Goal: Check status: Check status

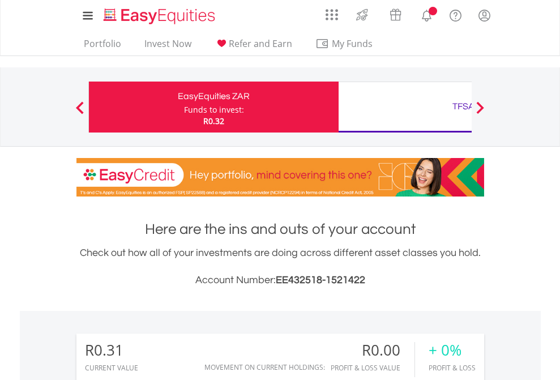
scroll to position [109, 178]
click at [184, 107] on div "Funds to invest:" at bounding box center [214, 109] width 60 height 11
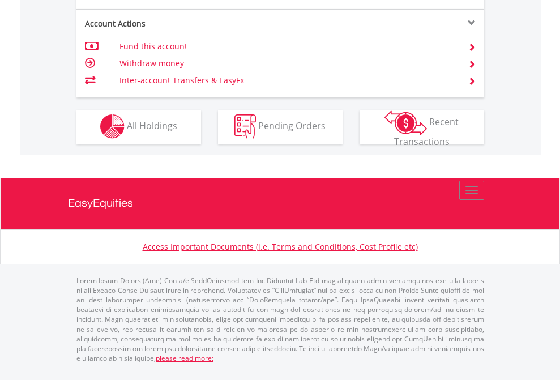
scroll to position [1059, 0]
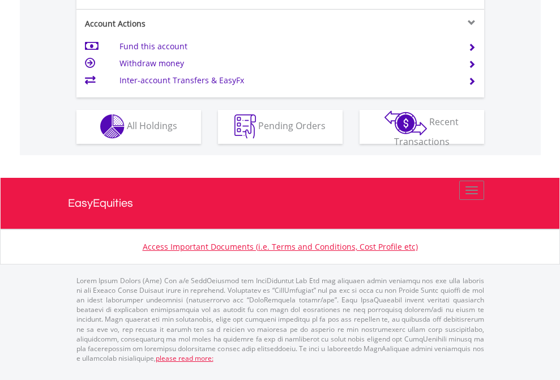
scroll to position [1059, 0]
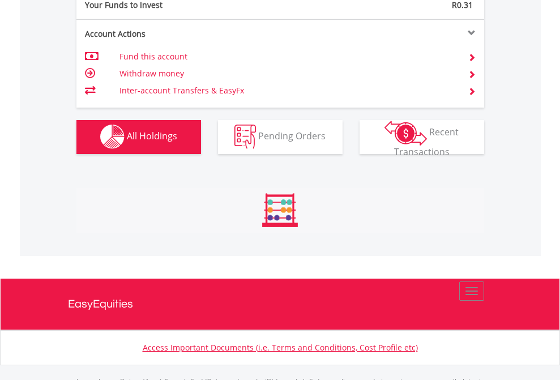
scroll to position [1121, 0]
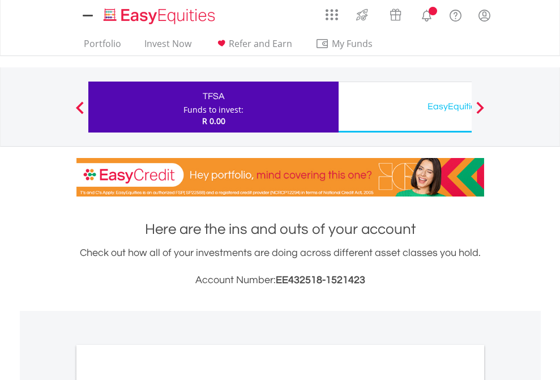
scroll to position [680, 0]
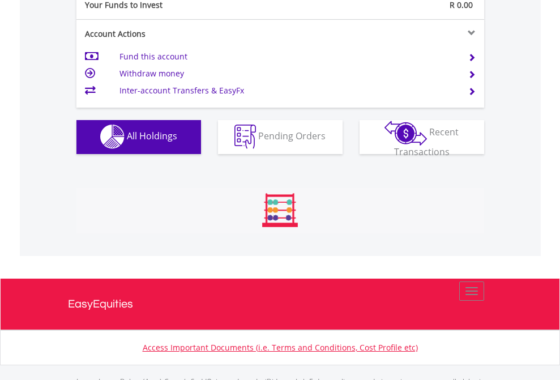
scroll to position [1121, 0]
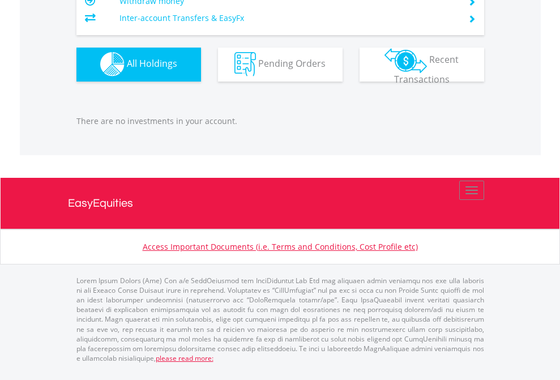
scroll to position [109, 178]
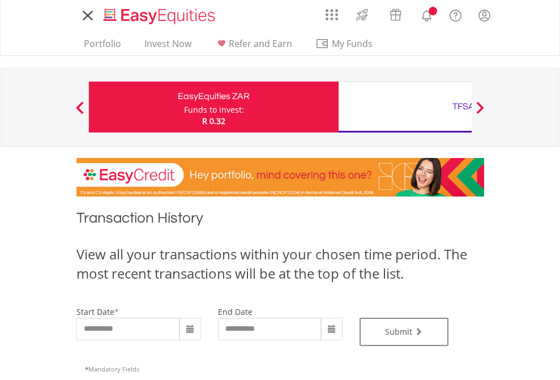
type input "**********"
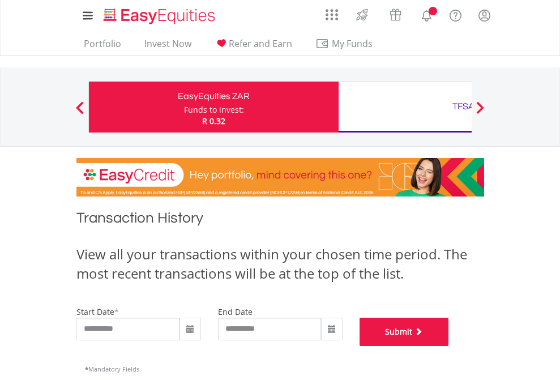
click at [449, 346] on button "Submit" at bounding box center [403, 332] width 89 height 28
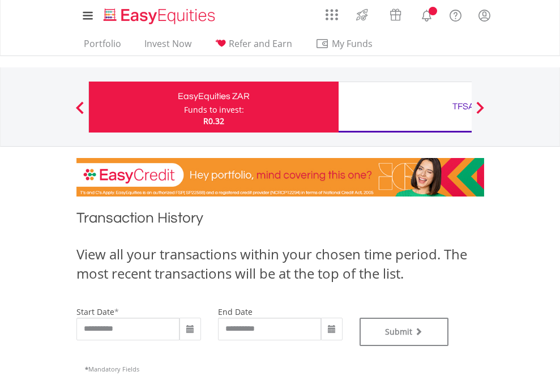
click at [405, 107] on div "TFSA" at bounding box center [463, 106] width 236 height 16
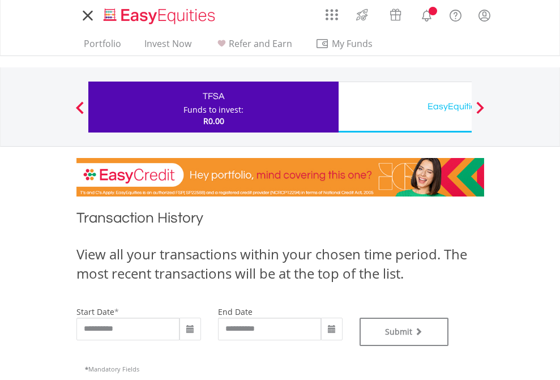
scroll to position [459, 0]
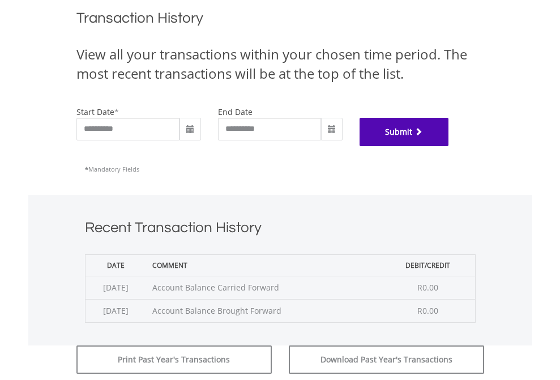
click at [449, 146] on button "Submit" at bounding box center [403, 132] width 89 height 28
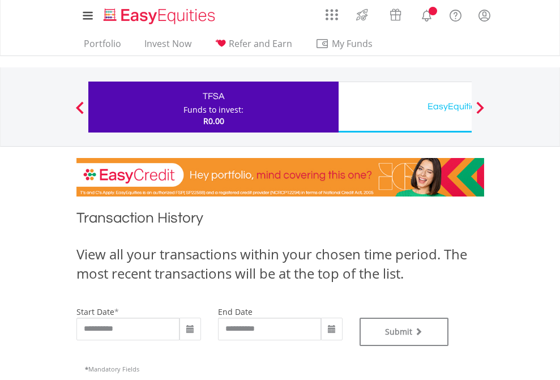
click at [405, 107] on div "EasyEquities USD" at bounding box center [463, 106] width 236 height 16
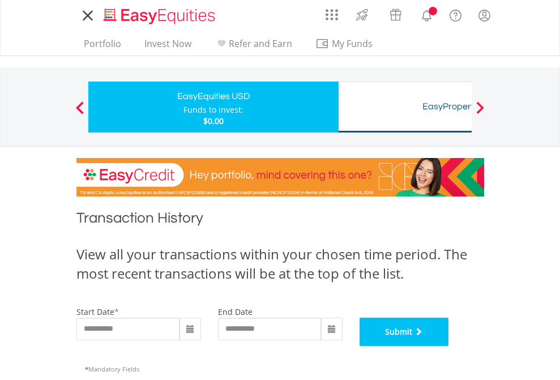
click at [449, 346] on button "Submit" at bounding box center [403, 332] width 89 height 28
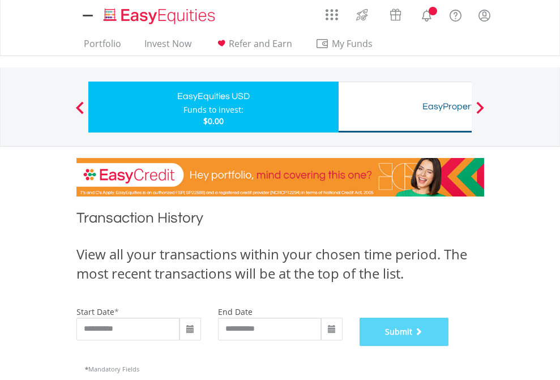
scroll to position [459, 0]
